Goal: Check status: Check status

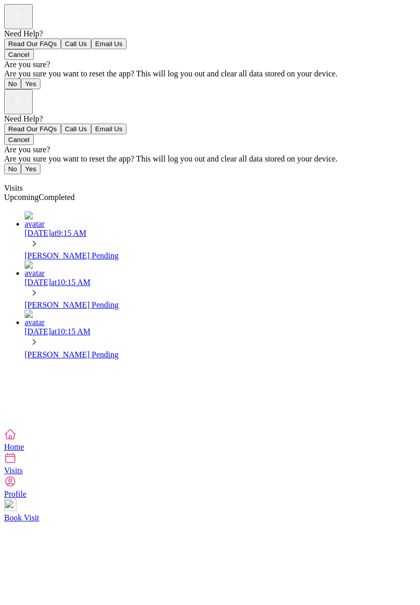
click at [346, 183] on div "Visits" at bounding box center [210, 187] width 412 height 9
click at [75, 193] on span "Completed" at bounding box center [57, 197] width 36 height 9
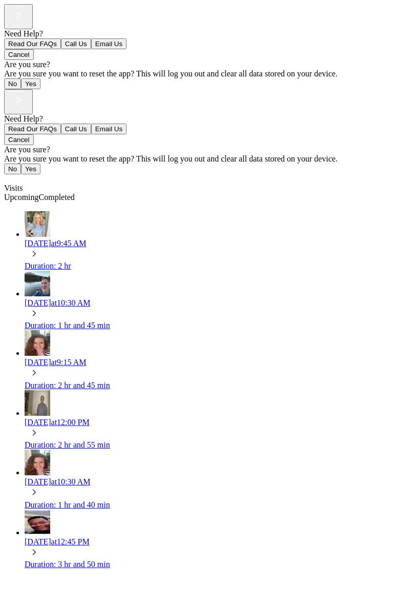
click at [25, 449] on link "[DATE] 10:30 AM Duration: 1 hr and 40 min" at bounding box center [220, 478] width 391 height 59
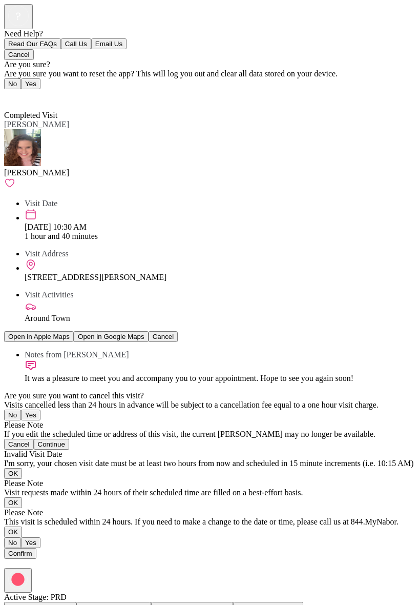
click at [23, 92] on span "Back" at bounding box center [18, 96] width 17 height 9
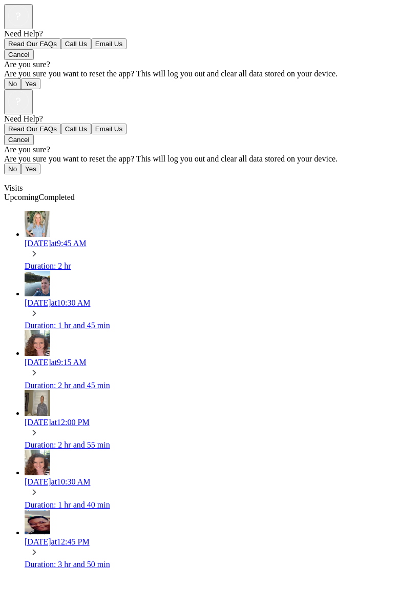
click at [75, 193] on span "Completed" at bounding box center [57, 197] width 36 height 9
click at [406, 183] on div "Visits" at bounding box center [210, 187] width 412 height 9
